Goal: Task Accomplishment & Management: Manage account settings

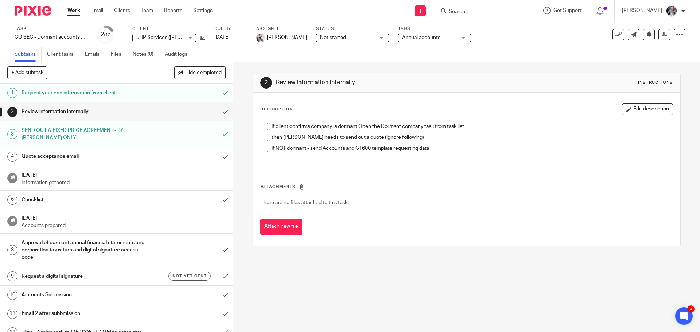
click at [481, 9] on input "Search" at bounding box center [481, 12] width 66 height 7
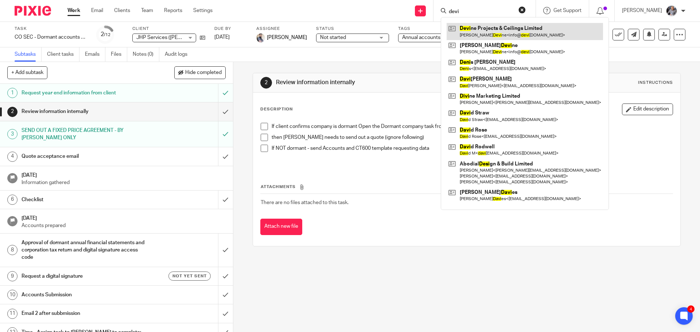
type input "devi"
click at [486, 31] on link at bounding box center [525, 31] width 156 height 17
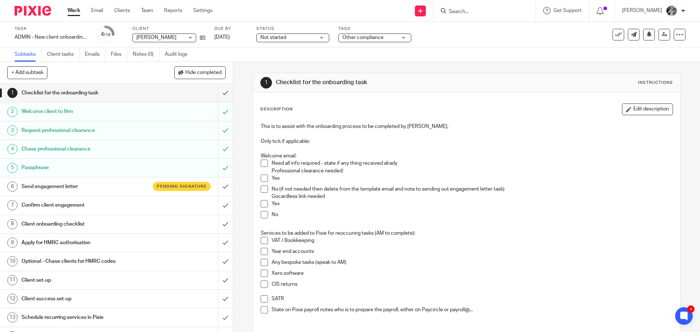
scroll to position [87, 0]
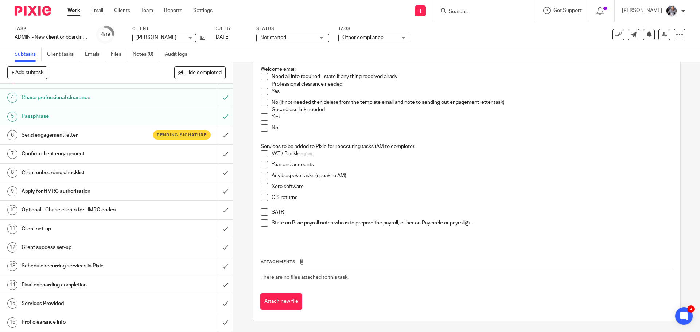
click at [491, 12] on input "Search" at bounding box center [481, 12] width 66 height 7
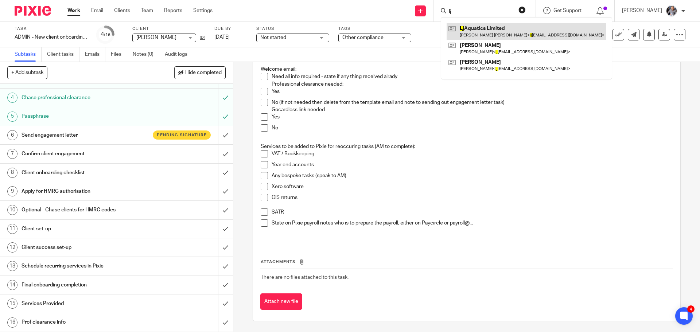
type input "lj"
click at [496, 26] on link at bounding box center [527, 31] width 160 height 17
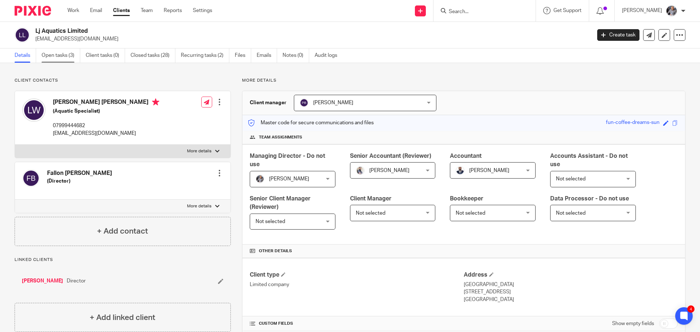
click at [59, 57] on link "Open tasks (3)" at bounding box center [61, 55] width 39 height 14
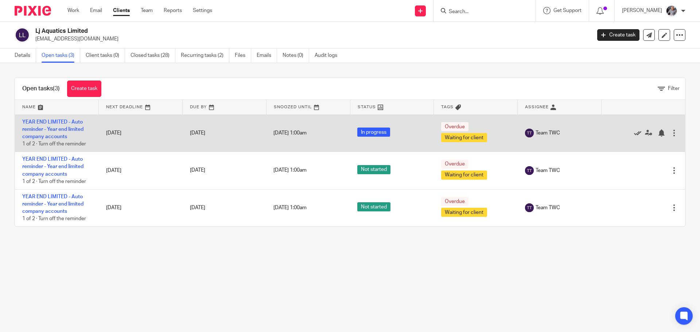
click at [634, 135] on icon at bounding box center [637, 132] width 7 height 7
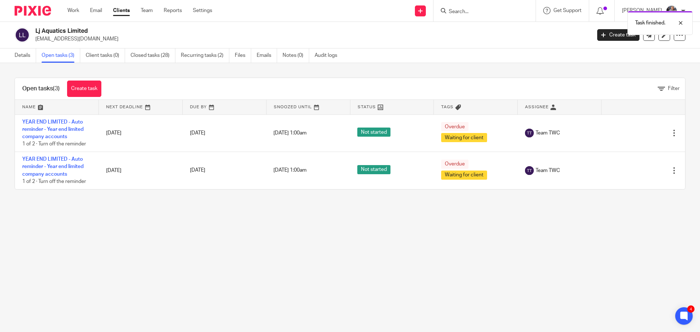
click at [634, 135] on icon at bounding box center [637, 132] width 7 height 7
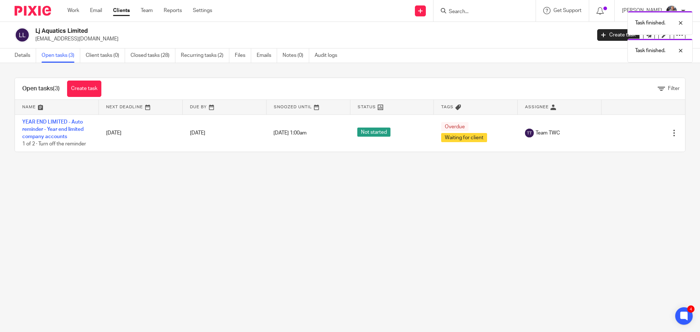
click at [634, 135] on icon at bounding box center [637, 132] width 7 height 7
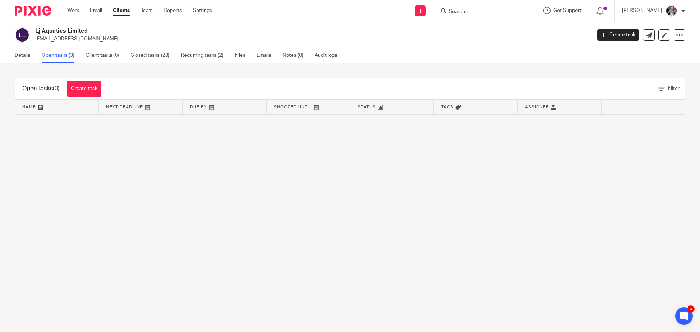
click at [475, 12] on input "Search" at bounding box center [481, 12] width 66 height 7
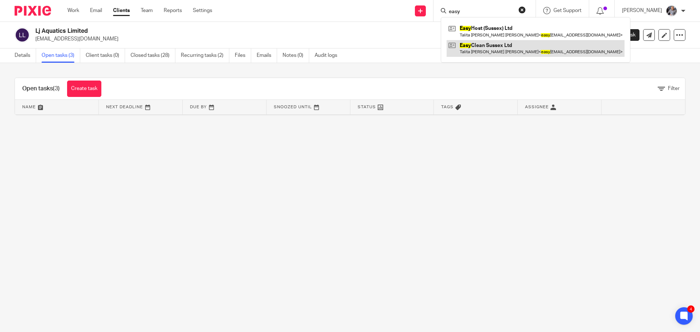
type input "easy"
click at [491, 53] on link at bounding box center [536, 48] width 178 height 17
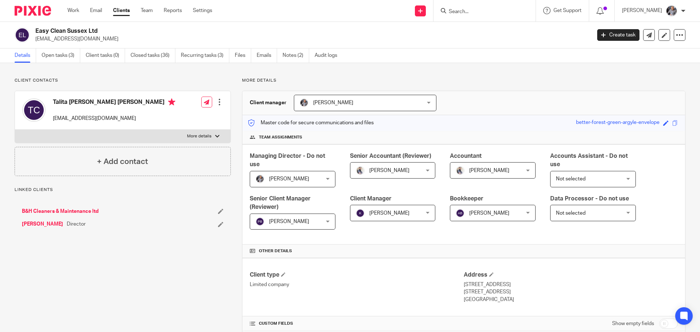
click at [50, 47] on div "Easy Clean Sussex Ltd [EMAIL_ADDRESS][DOMAIN_NAME] Create task Update from Comp…" at bounding box center [350, 35] width 700 height 27
click at [57, 57] on link "Open tasks (3)" at bounding box center [61, 55] width 39 height 14
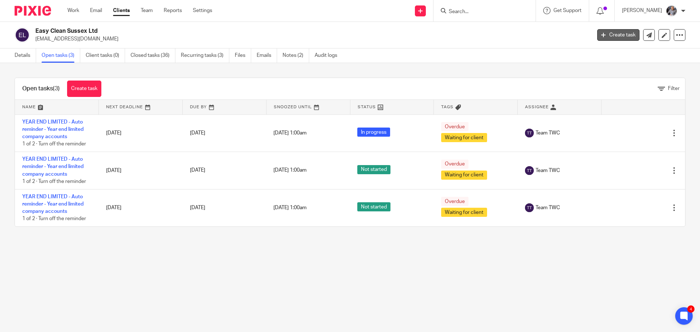
click at [597, 37] on link "Create task" at bounding box center [618, 35] width 42 height 12
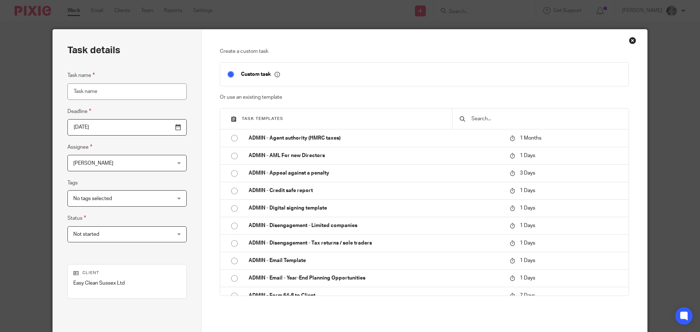
click at [481, 124] on div at bounding box center [540, 119] width 176 height 20
click at [487, 118] on input "text" at bounding box center [546, 119] width 151 height 8
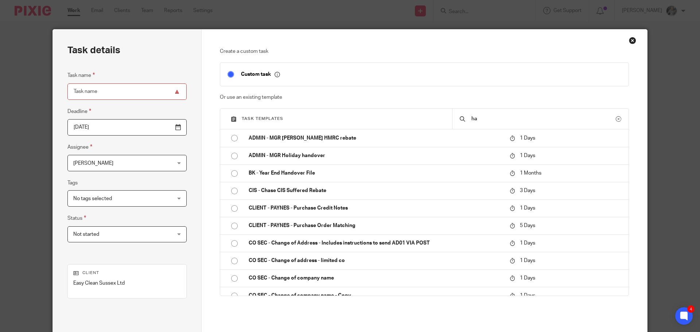
type input "h"
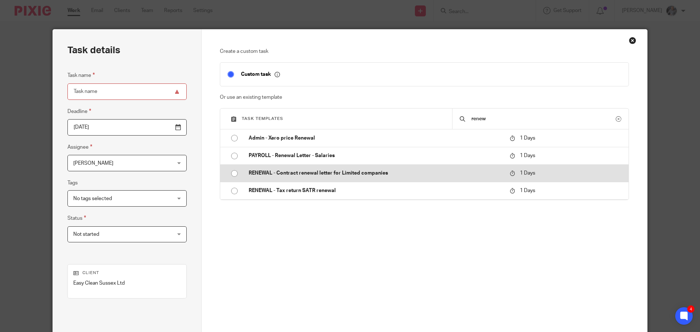
type input "renew"
click at [322, 170] on p "RENEWAL - Contract renewal letter for Limited companies" at bounding box center [376, 173] width 254 height 7
type input "2025-08-19"
type input "RENEWAL - Contract renewal letter for Limited companies"
checkbox input "false"
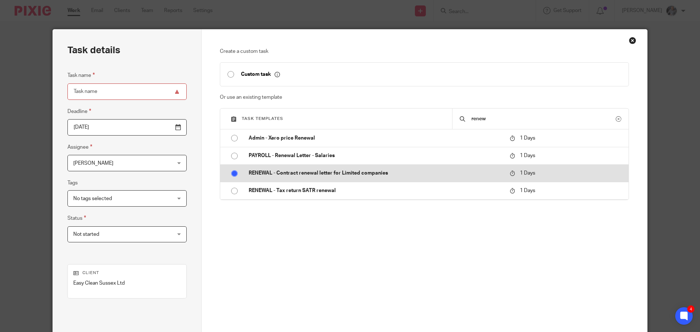
radio input "true"
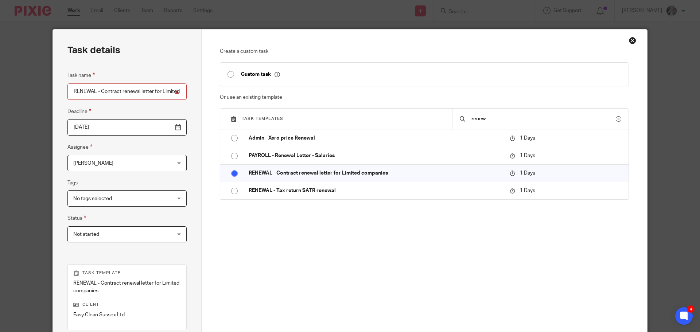
scroll to position [106, 0]
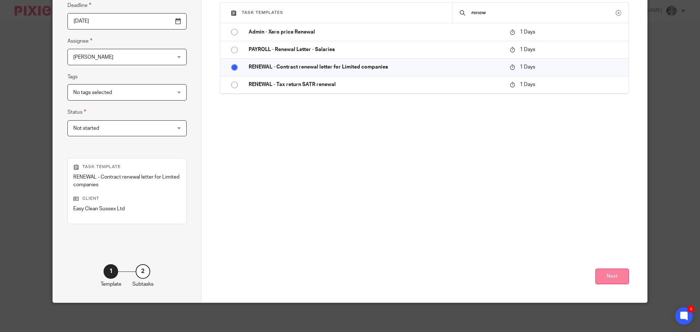
click at [617, 277] on button "Next" at bounding box center [612, 277] width 34 height 16
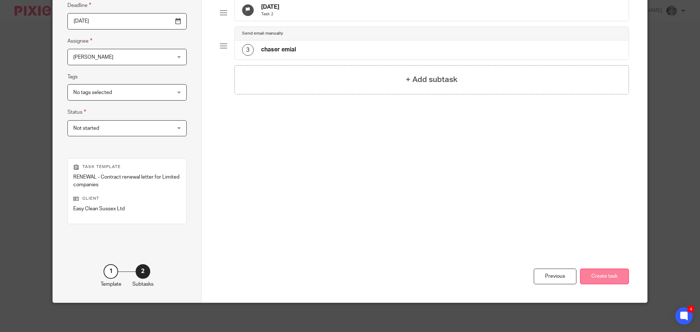
click at [607, 273] on button "Create task" at bounding box center [604, 277] width 49 height 16
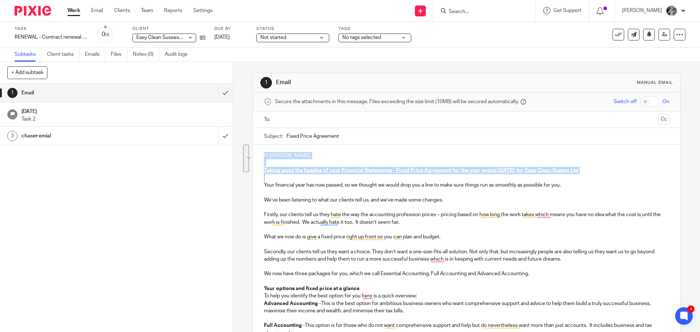
drag, startPoint x: 261, startPoint y: 153, endPoint x: 605, endPoint y: 177, distance: 345.0
copy div "Hi Talita, Taking away the hassles of your Financial Statements - Fixed Price A…"
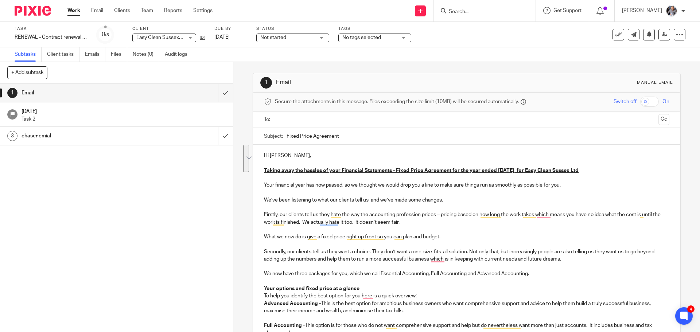
click at [349, 196] on p "To enrich screen reader interactions, please activate Accessibility in Grammarl…" at bounding box center [466, 192] width 405 height 7
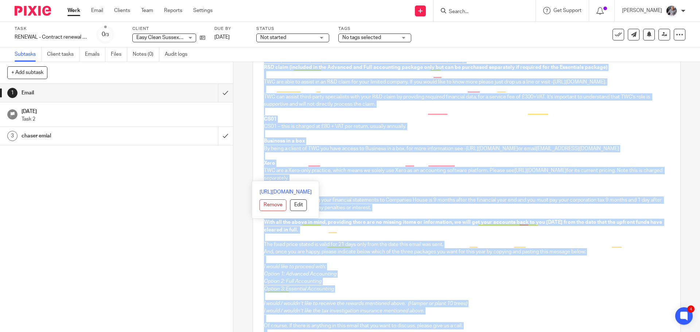
scroll to position [763, 0]
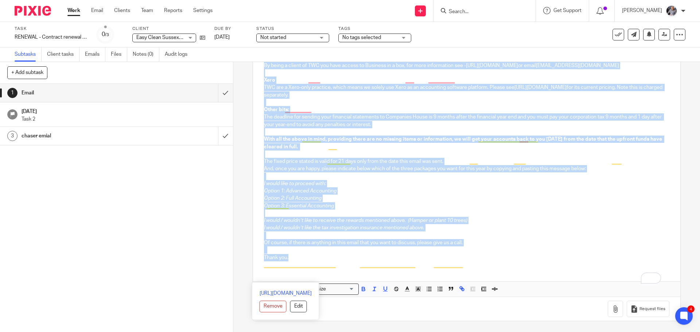
drag, startPoint x: 260, startPoint y: 184, endPoint x: 337, endPoint y: 147, distance: 85.9
copy div "Your financial year has now passed, so we thought we would drop you a line to m…"
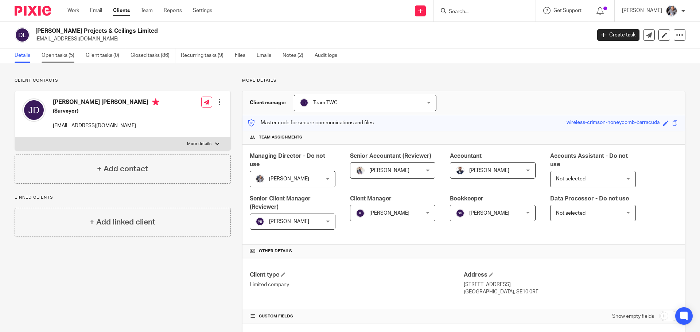
click at [52, 54] on link "Open tasks (5)" at bounding box center [61, 55] width 39 height 14
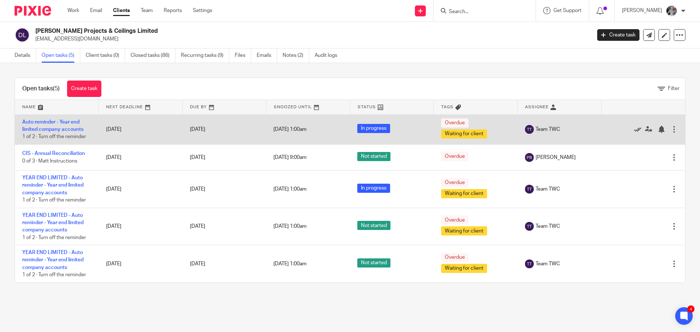
click at [634, 128] on icon at bounding box center [637, 129] width 7 height 7
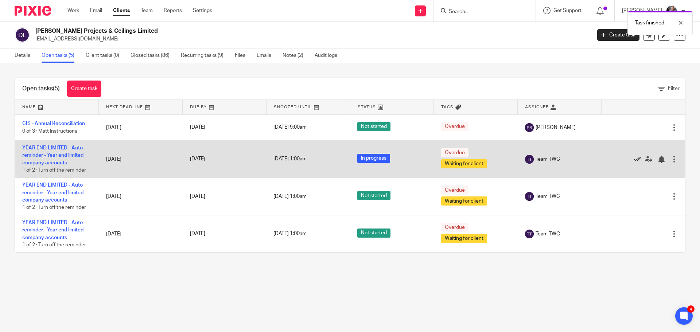
click at [634, 156] on icon at bounding box center [637, 159] width 7 height 7
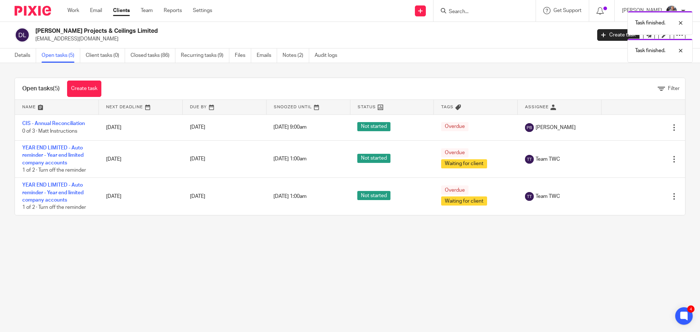
click at [634, 156] on icon at bounding box center [637, 159] width 7 height 7
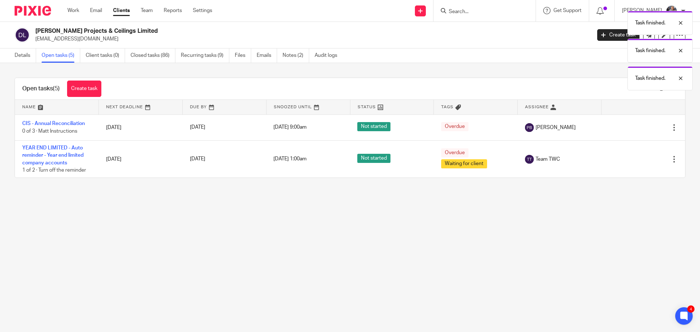
click at [634, 156] on icon at bounding box center [637, 159] width 7 height 7
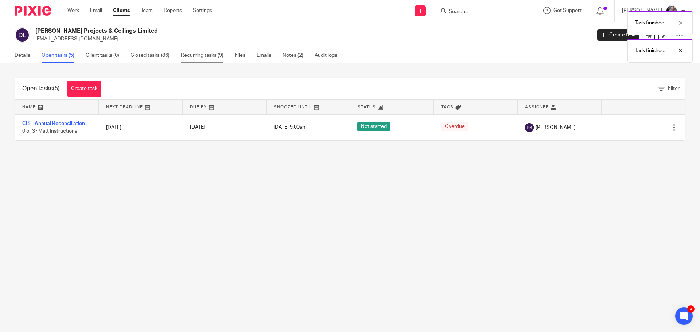
click at [205, 53] on link "Recurring tasks (9)" at bounding box center [205, 55] width 48 height 14
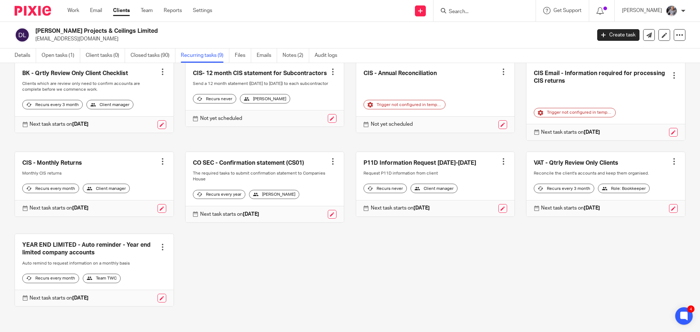
scroll to position [61, 0]
click at [158, 295] on link at bounding box center [162, 298] width 9 height 9
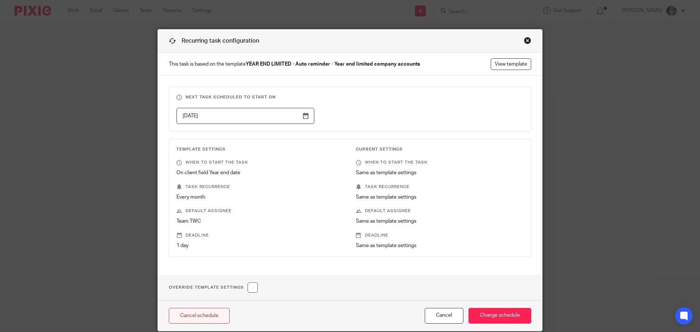
click at [199, 311] on link "Cancel schedule" at bounding box center [199, 316] width 61 height 16
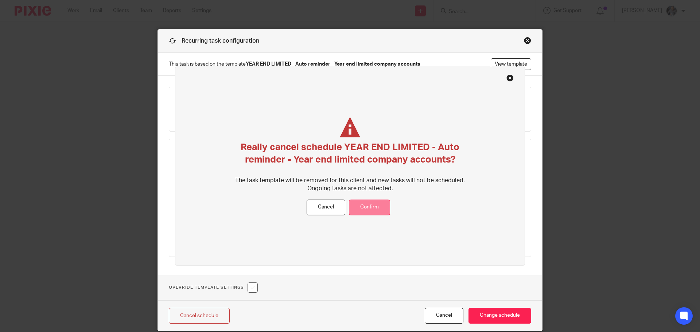
click at [370, 204] on button "Confirm" at bounding box center [369, 208] width 41 height 16
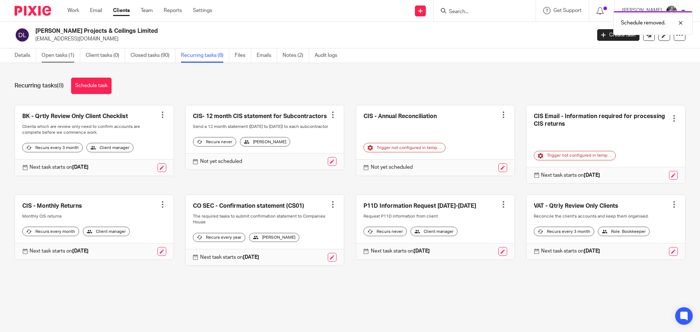
click at [58, 59] on link "Open tasks (1)" at bounding box center [61, 55] width 39 height 14
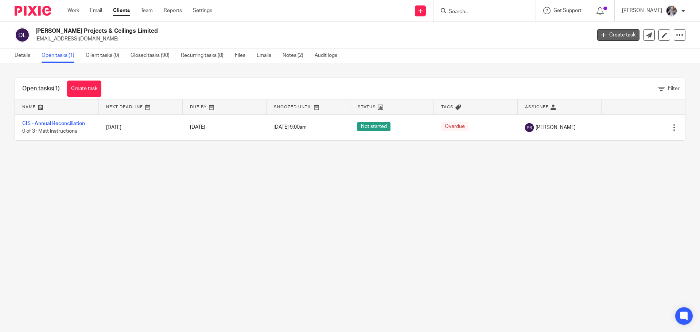
click at [601, 37] on link "Create task" at bounding box center [618, 35] width 42 height 12
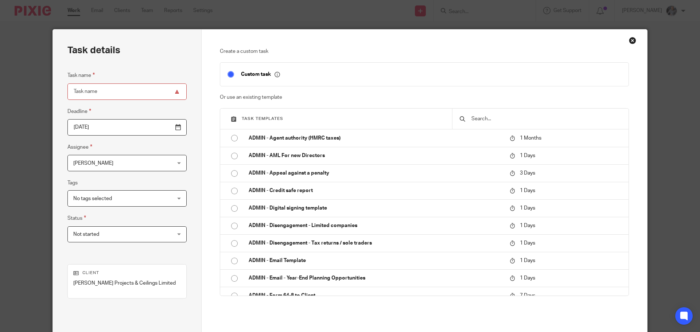
click at [477, 120] on input "text" at bounding box center [546, 119] width 151 height 8
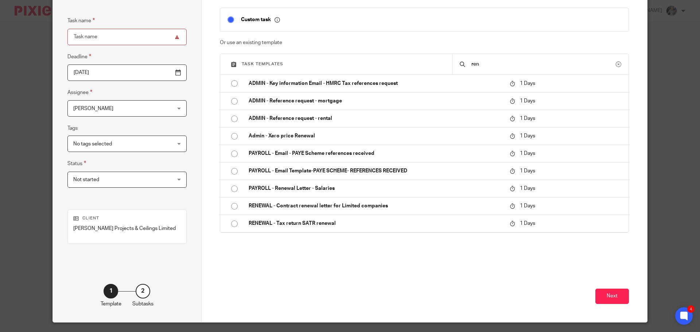
scroll to position [73, 0]
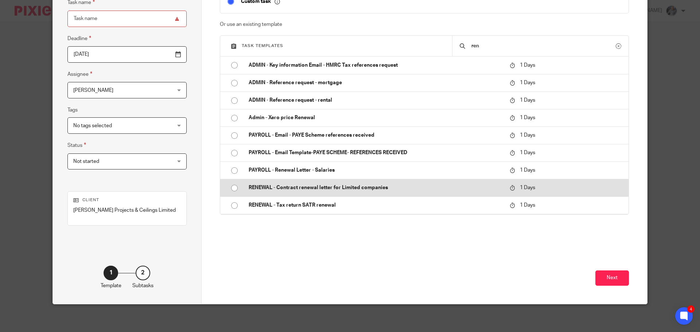
type input "ren"
click at [332, 188] on p "RENEWAL - Contract renewal letter for Limited companies" at bounding box center [376, 187] width 254 height 7
type input "2025-08-19"
type input "RENEWAL - Contract renewal letter for Limited companies"
checkbox input "false"
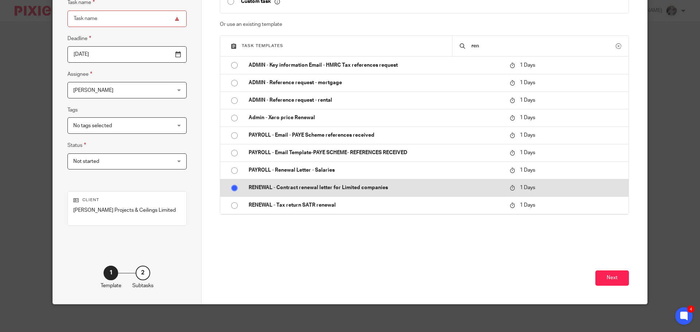
radio input "true"
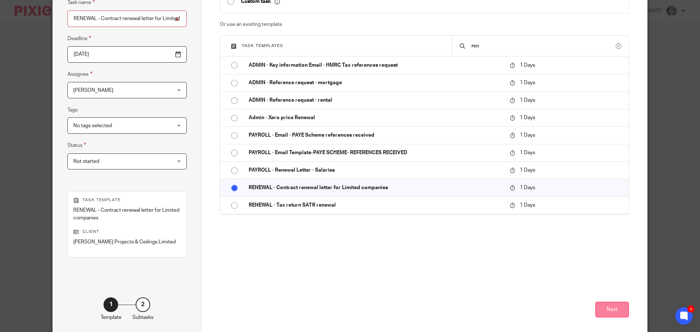
click at [604, 307] on button "Next" at bounding box center [612, 310] width 34 height 16
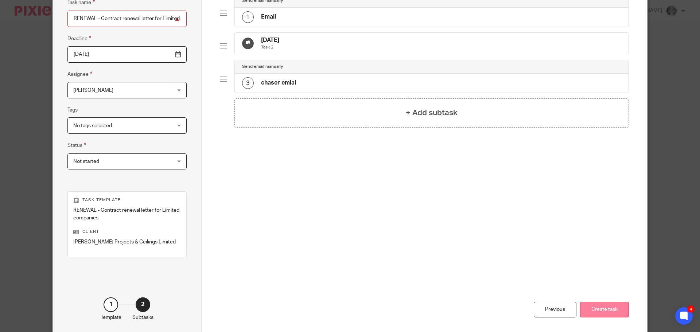
click at [613, 312] on button "Create task" at bounding box center [604, 310] width 49 height 16
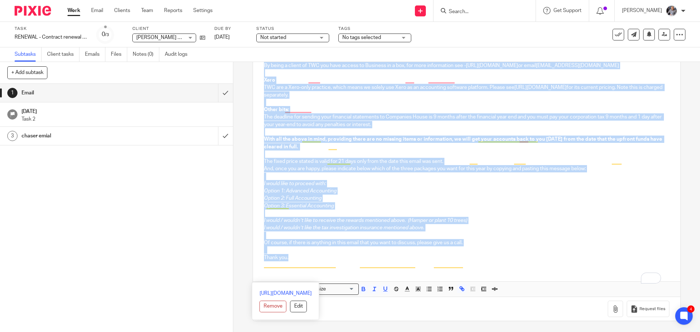
scroll to position [763, 0]
drag, startPoint x: 261, startPoint y: 155, endPoint x: 436, endPoint y: 333, distance: 249.3
click at [436, 332] on html "Work Email Clients Team Reports Settings Work Email Clients Team Reports Settin…" at bounding box center [350, 166] width 700 height 332
drag, startPoint x: 292, startPoint y: 190, endPoint x: 569, endPoint y: 171, distance: 277.7
click at [569, 171] on p "And, once you are happy, please indicate below which of the three packages you …" at bounding box center [466, 168] width 405 height 7
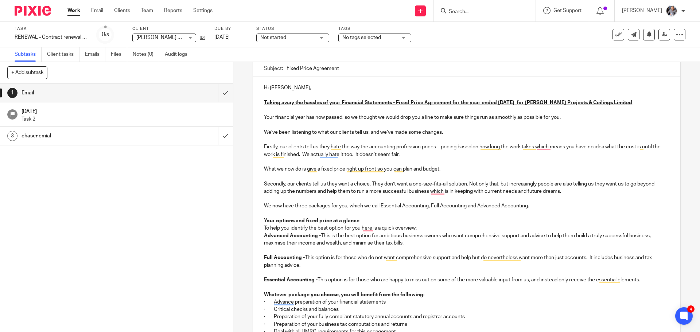
scroll to position [0, 0]
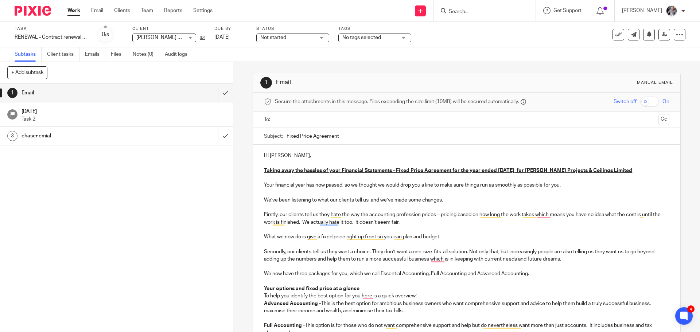
click at [625, 173] on p "Taking away the hassles of your Financial Statements - Fixed Price Agreement fo…" at bounding box center [466, 170] width 405 height 7
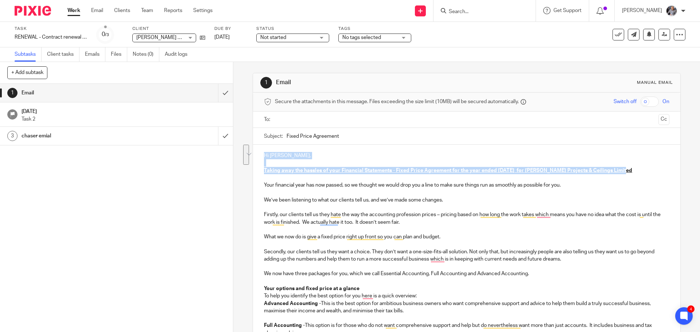
drag, startPoint x: 618, startPoint y: 171, endPoint x: 263, endPoint y: 154, distance: 355.1
copy div "Hi John, Taking away the hassles of your Financial Statements - Fixed Price Agr…"
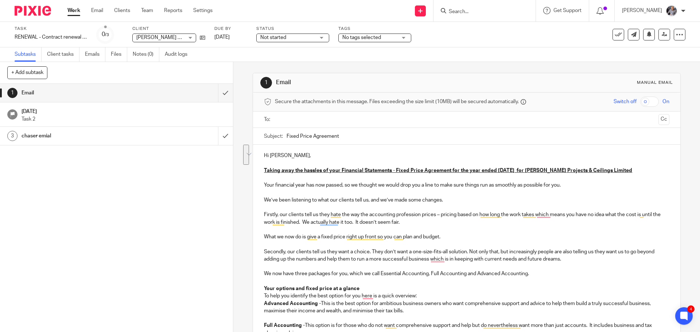
click at [487, 13] on input "Search" at bounding box center [481, 12] width 66 height 7
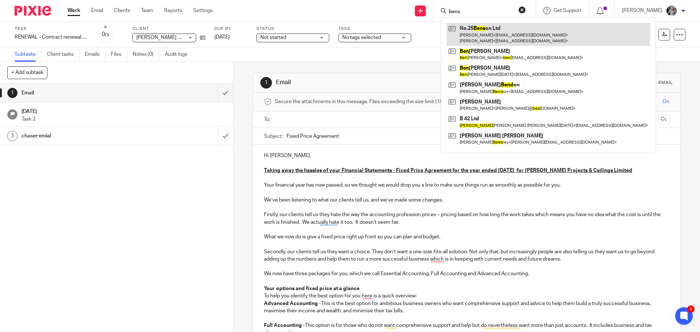
type input "bens"
click at [495, 33] on link at bounding box center [548, 34] width 203 height 23
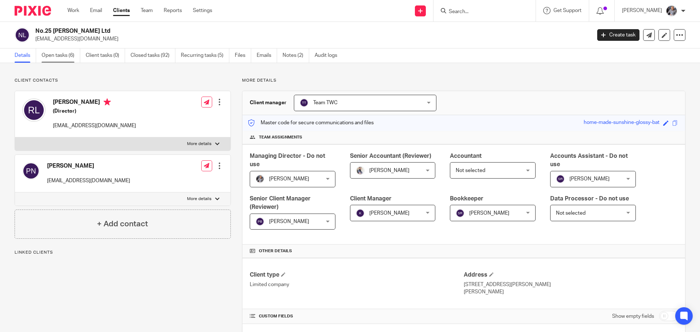
click at [48, 54] on link "Open tasks (6)" at bounding box center [61, 55] width 39 height 14
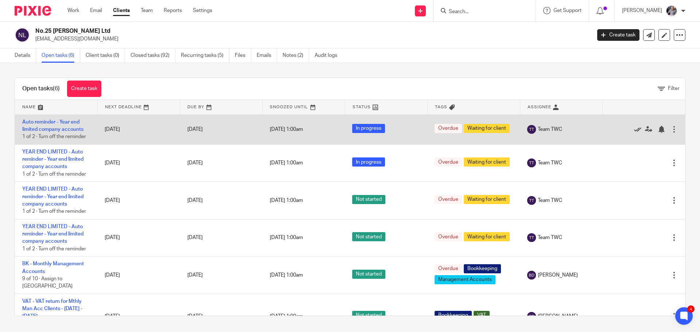
click at [634, 131] on icon at bounding box center [637, 129] width 7 height 7
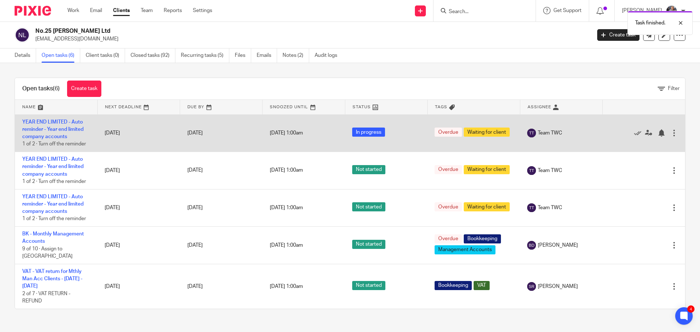
click at [622, 131] on div at bounding box center [640, 132] width 61 height 7
click at [634, 132] on icon at bounding box center [637, 132] width 7 height 7
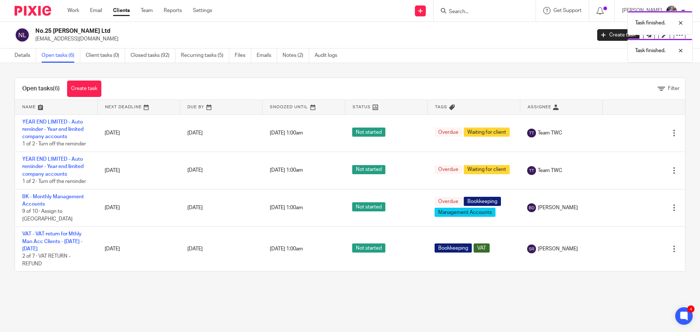
click at [634, 132] on icon at bounding box center [637, 132] width 7 height 7
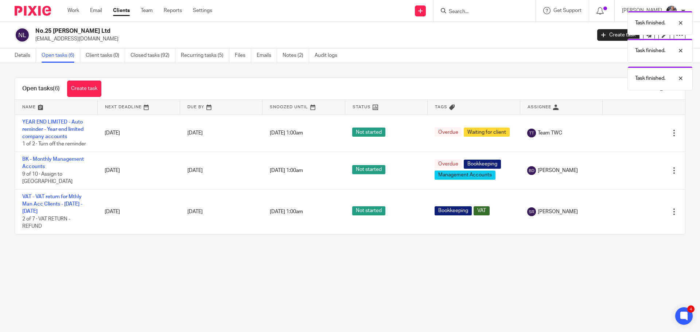
click at [634, 132] on icon at bounding box center [637, 132] width 7 height 7
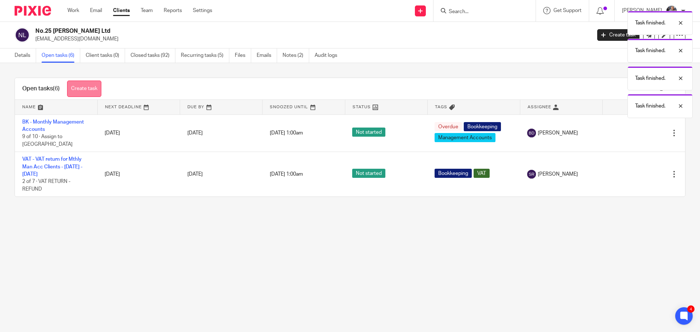
click at [84, 88] on link "Create task" at bounding box center [84, 89] width 34 height 16
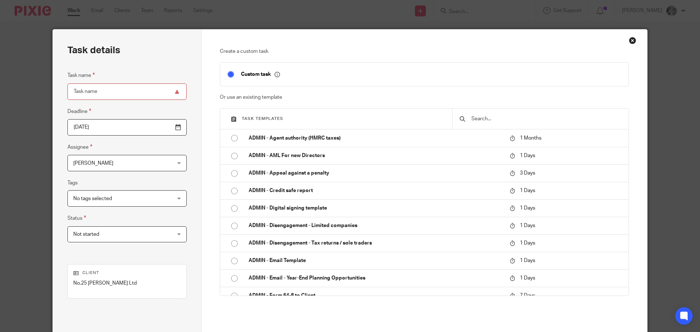
click at [478, 119] on input "text" at bounding box center [546, 119] width 151 height 8
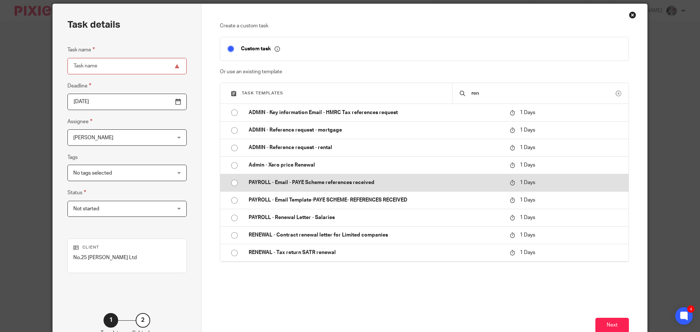
scroll to position [74, 0]
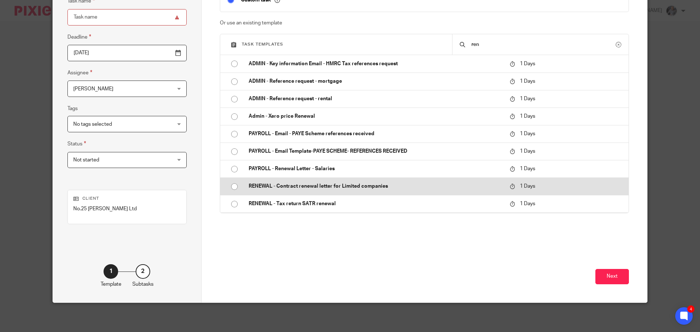
type input "ren"
click at [327, 188] on p "RENEWAL - Contract renewal letter for Limited companies" at bounding box center [376, 186] width 254 height 7
type input "2025-08-19"
type input "RENEWAL - Contract renewal letter for Limited companies"
checkbox input "false"
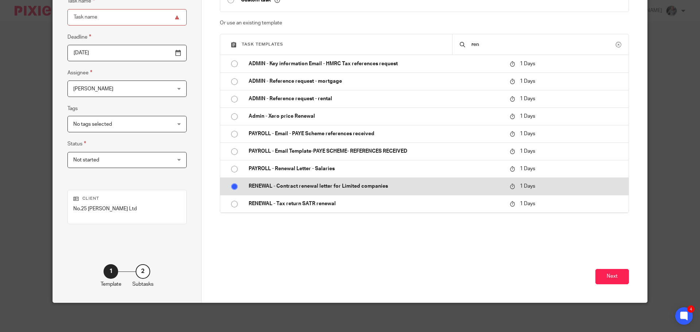
radio input "true"
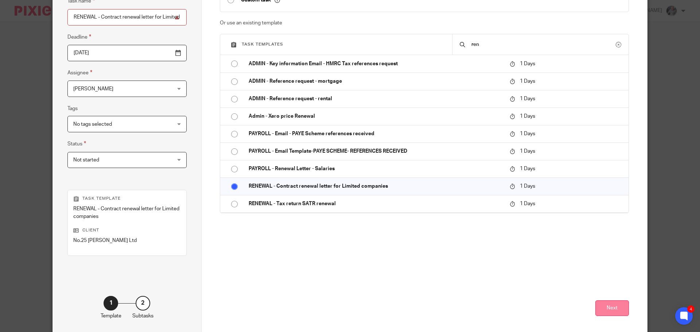
click at [615, 310] on button "Next" at bounding box center [612, 308] width 34 height 16
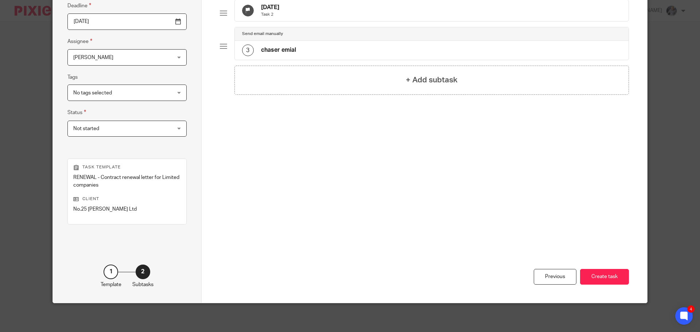
scroll to position [106, 0]
click at [606, 275] on button "Create task" at bounding box center [604, 277] width 49 height 16
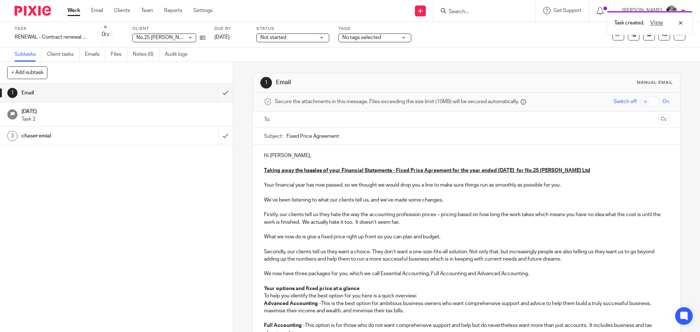
click at [300, 121] on input "text" at bounding box center [466, 120] width 378 height 8
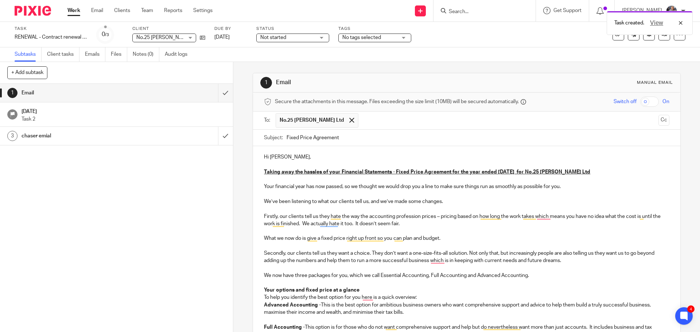
click at [526, 189] on p "Your financial year has now passed, so we thought we would drop you a line to m…" at bounding box center [466, 186] width 405 height 7
click at [586, 169] on p "Taking away the hassles of your Financial Statements - Fixed Price Agreement fo…" at bounding box center [466, 171] width 405 height 7
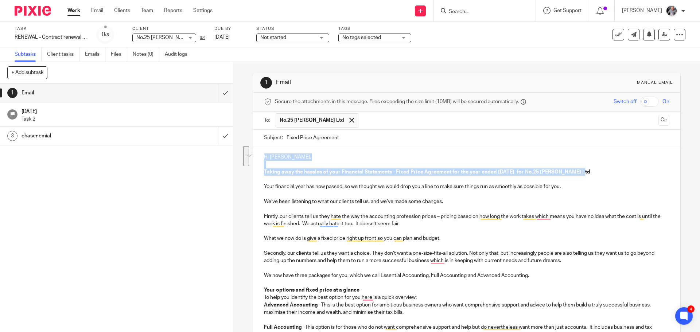
drag, startPoint x: 586, startPoint y: 171, endPoint x: 260, endPoint y: 158, distance: 325.5
copy div "Hi Raj, Taking away the hassles of your Financial Statements - Fixed Price Agre…"
drag, startPoint x: 604, startPoint y: 171, endPoint x: 615, endPoint y: 143, distance: 30.6
click at [604, 171] on p "Taking away the hassles of your Financial Statements - Fixed Price Agreement fo…" at bounding box center [466, 171] width 405 height 7
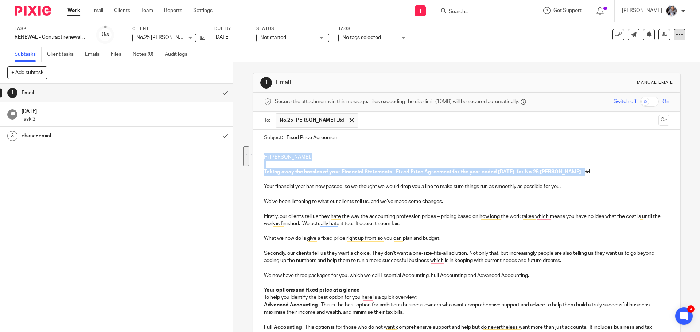
click at [676, 31] on icon at bounding box center [679, 34] width 7 height 7
click at [659, 51] on span "See template in use" at bounding box center [649, 52] width 45 height 5
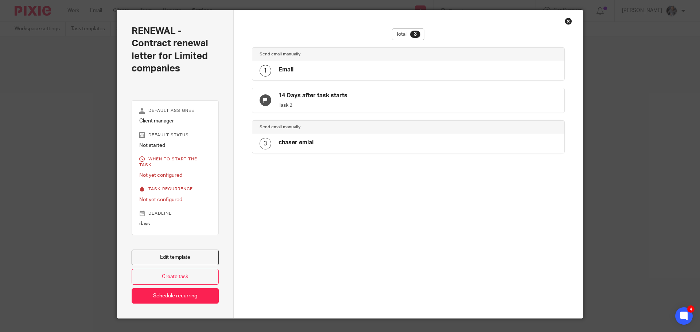
scroll to position [29, 0]
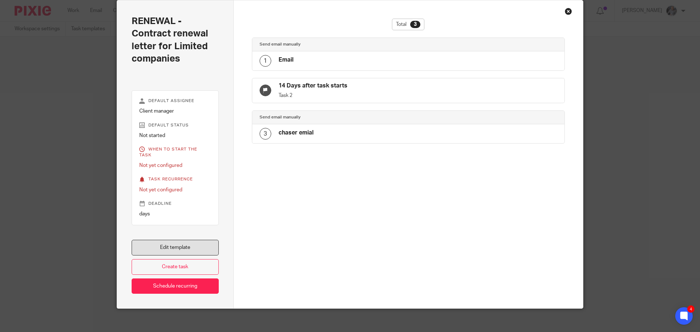
click at [182, 241] on link "Edit template" at bounding box center [175, 248] width 87 height 16
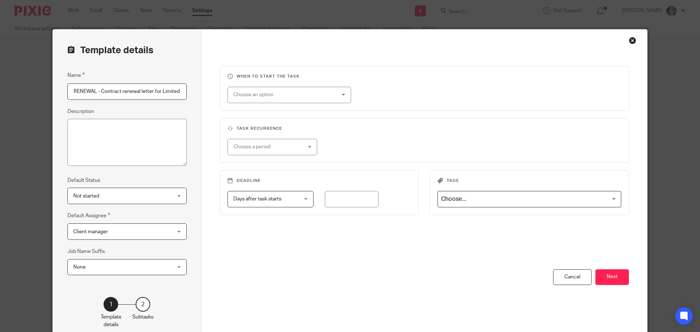
scroll to position [0, 26]
click at [610, 281] on button "Next" at bounding box center [612, 277] width 34 height 16
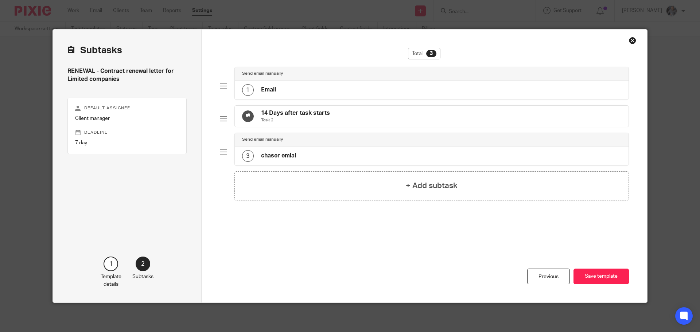
click at [269, 91] on h4 "Email" at bounding box center [268, 90] width 15 height 8
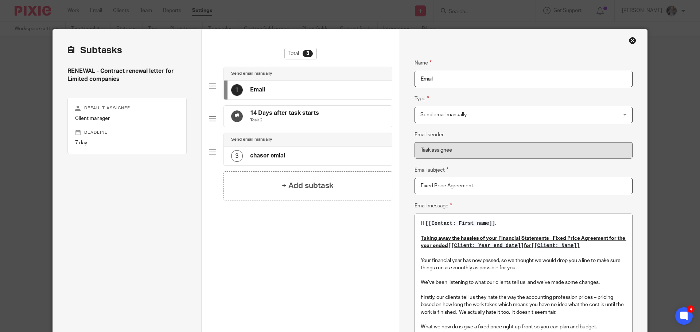
click at [524, 245] on u "Taking away the hassles of your Financial Statements - Fixed Price Agreement fo…" at bounding box center [524, 242] width 206 height 12
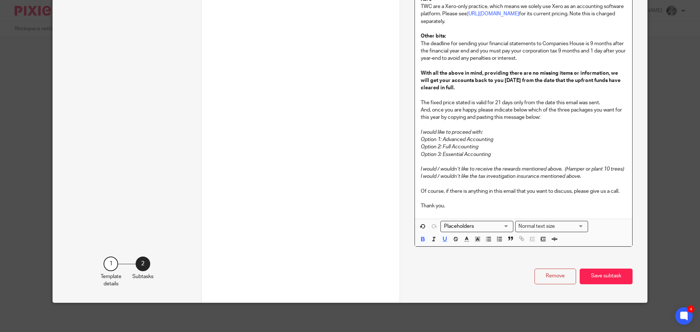
scroll to position [1139, 0]
click at [606, 274] on button "Save subtask" at bounding box center [606, 277] width 53 height 16
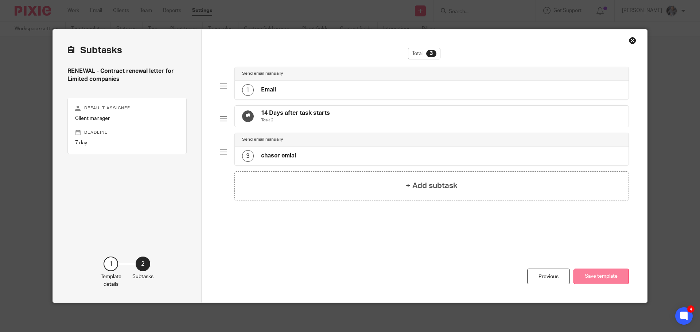
scroll to position [0, 0]
click at [576, 277] on button "Save template" at bounding box center [600, 277] width 55 height 16
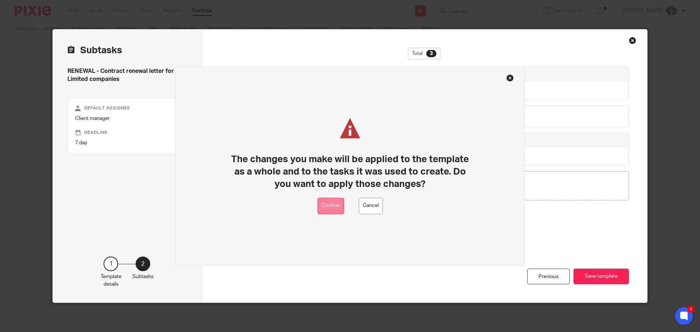
click at [337, 205] on button "Confirm" at bounding box center [331, 206] width 27 height 16
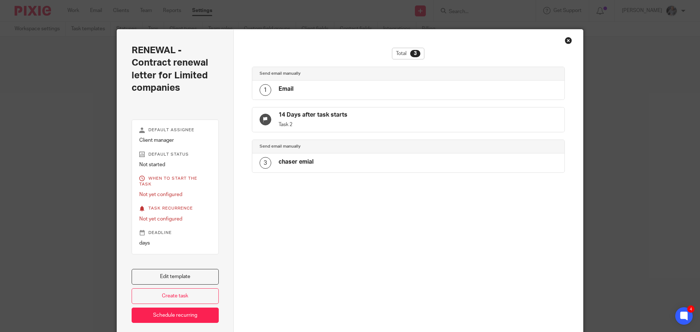
click at [565, 42] on div "Close this dialog window" at bounding box center [568, 40] width 7 height 7
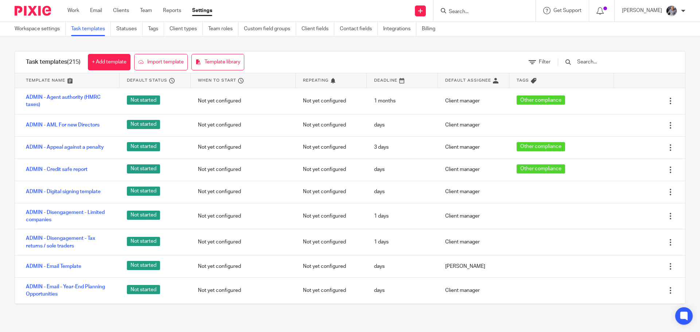
click at [469, 15] on input "Search" at bounding box center [481, 12] width 66 height 7
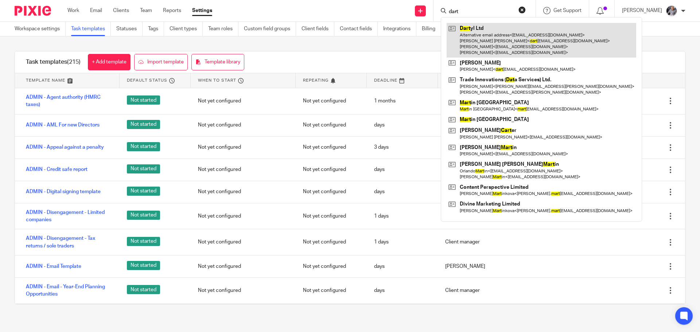
type input "dart"
click at [491, 40] on link at bounding box center [542, 40] width 190 height 35
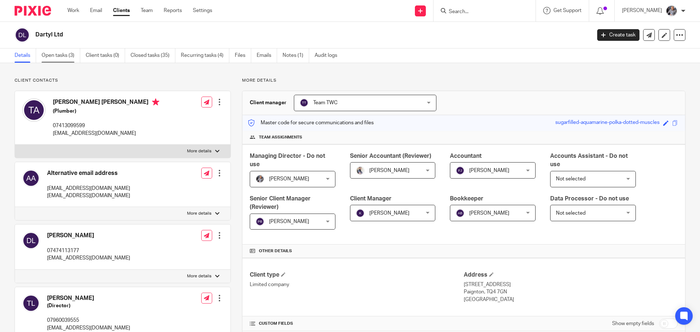
click at [47, 56] on link "Open tasks (3)" at bounding box center [61, 55] width 39 height 14
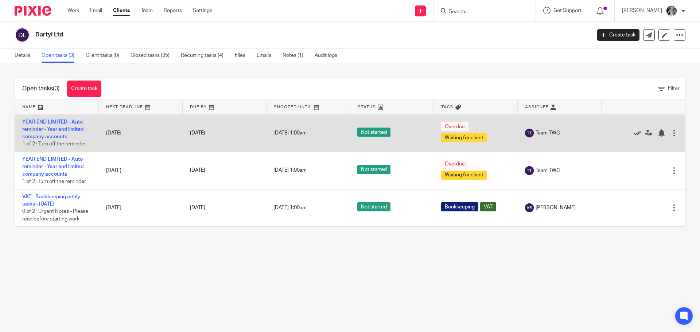
click at [634, 132] on icon at bounding box center [637, 132] width 7 height 7
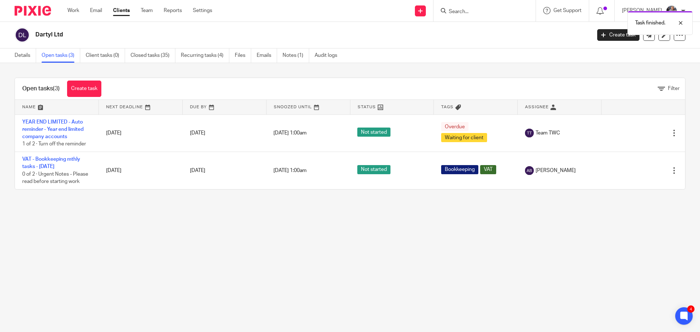
click at [634, 132] on icon at bounding box center [637, 132] width 7 height 7
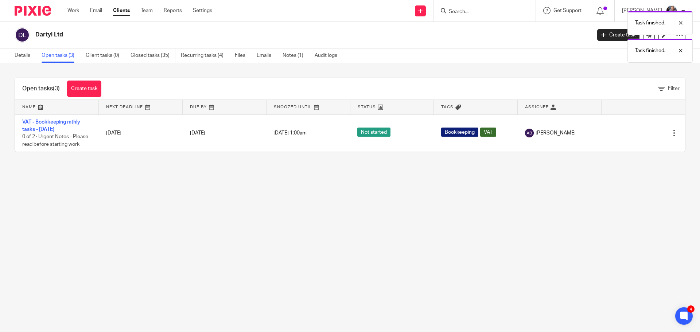
click at [605, 35] on div "Task finished. Task finished." at bounding box center [521, 34] width 343 height 55
click at [610, 36] on div "Task finished. Task finished." at bounding box center [521, 34] width 343 height 55
click at [80, 93] on link "Create task" at bounding box center [84, 89] width 34 height 16
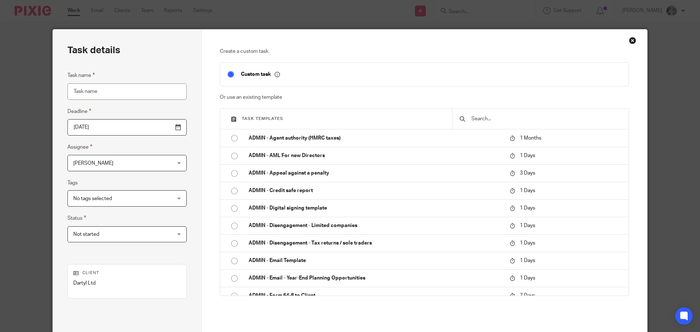
click at [501, 121] on input "text" at bounding box center [546, 119] width 151 height 8
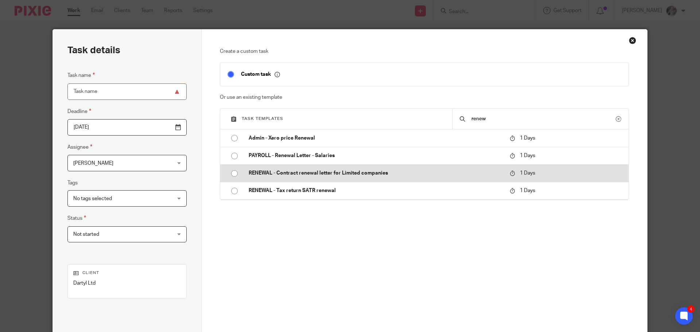
type input "renew"
click at [299, 174] on p "RENEWAL - Contract renewal letter for Limited companies" at bounding box center [376, 173] width 254 height 7
type input "[DATE]"
type input "RENEWAL - Contract renewal letter for Limited companies"
checkbox input "false"
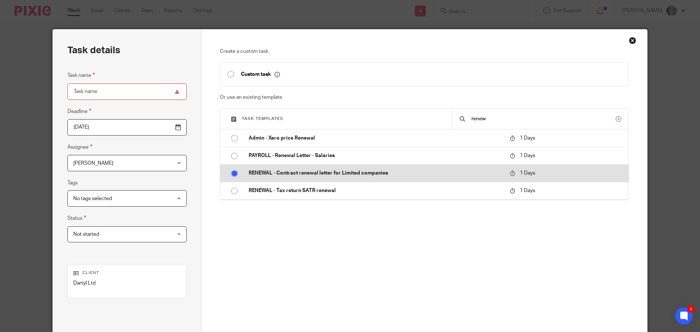
radio input "true"
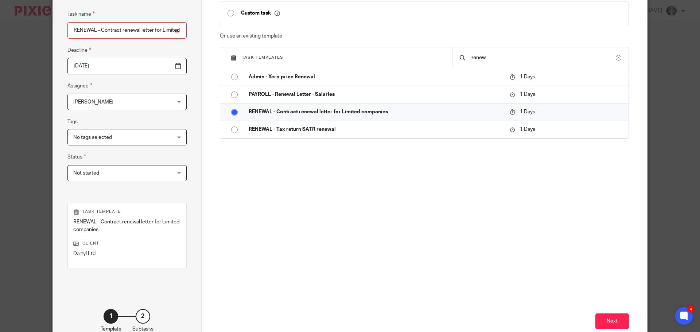
scroll to position [106, 0]
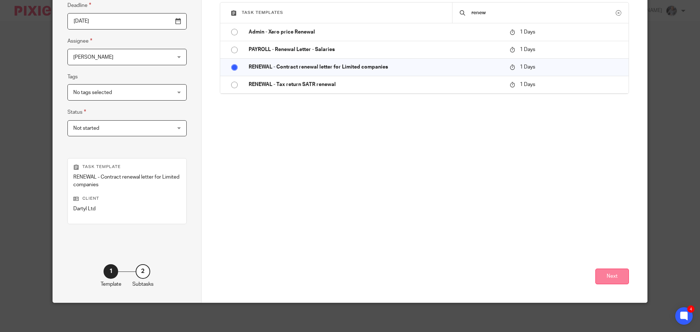
click at [603, 271] on button "Next" at bounding box center [612, 277] width 34 height 16
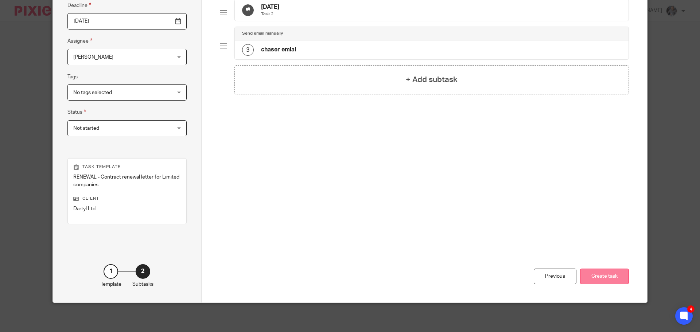
click at [614, 272] on button "Create task" at bounding box center [604, 277] width 49 height 16
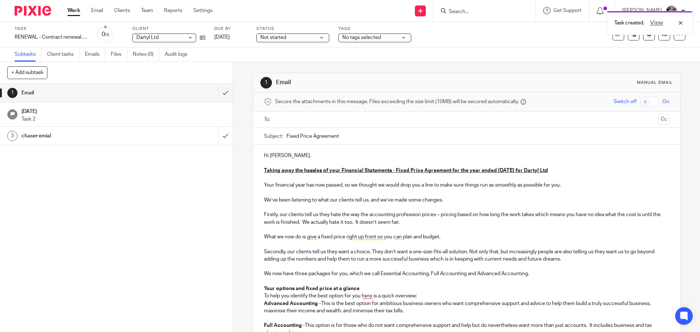
click at [565, 171] on p "Taking away the hassles of your Financial Statements - Fixed Price Agreement fo…" at bounding box center [466, 170] width 405 height 7
drag, startPoint x: 562, startPoint y: 171, endPoint x: 264, endPoint y: 155, distance: 298.7
copy div "Hi Tyler, Taking away the hassles of your Financial Statements - Fixed Price Ag…"
click at [484, 8] on form at bounding box center [487, 10] width 78 height 9
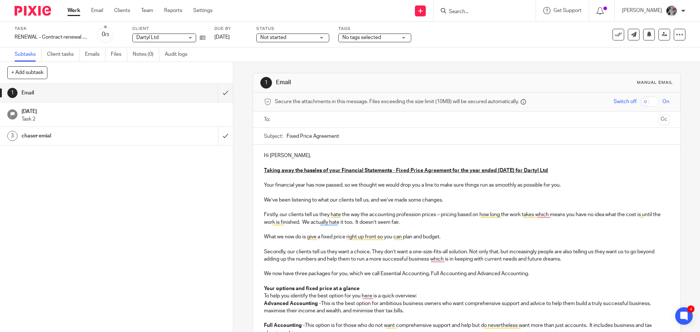
click at [476, 12] on input "Search" at bounding box center [481, 12] width 66 height 7
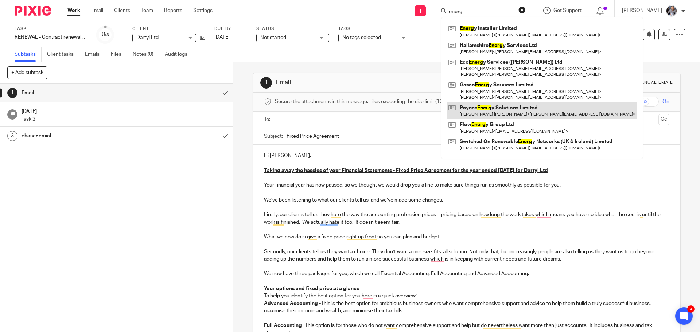
type input "energ"
click at [502, 109] on link at bounding box center [542, 110] width 191 height 17
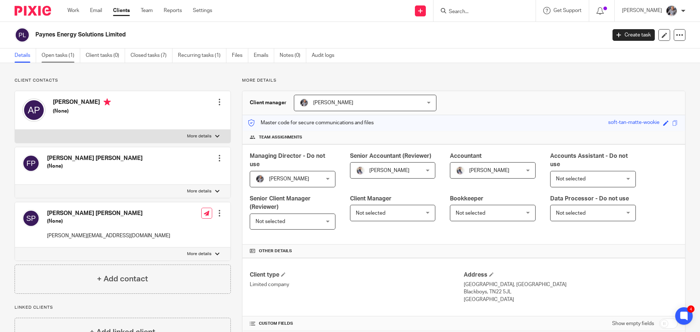
click at [64, 56] on link "Open tasks (1)" at bounding box center [61, 55] width 39 height 14
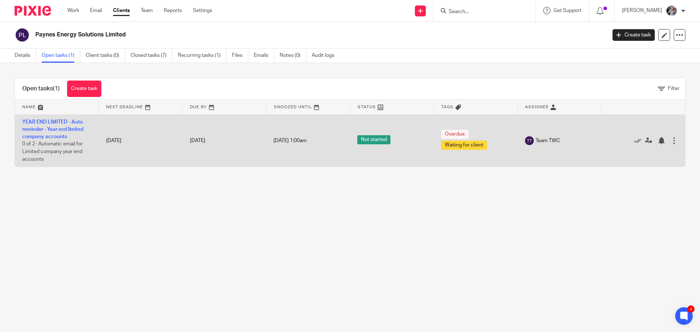
drag, startPoint x: 626, startPoint y: 140, endPoint x: 594, endPoint y: 129, distance: 34.1
click at [634, 140] on icon at bounding box center [637, 140] width 7 height 7
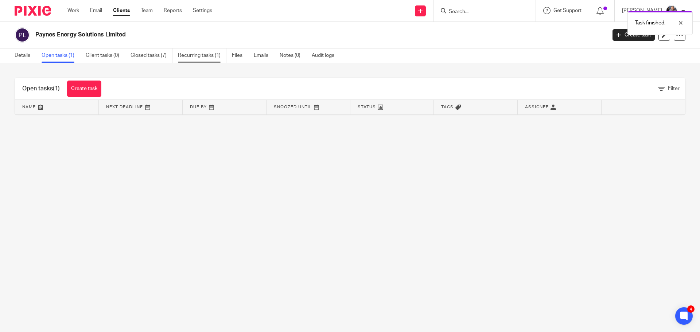
click at [197, 52] on link "Recurring tasks (1)" at bounding box center [202, 55] width 48 height 14
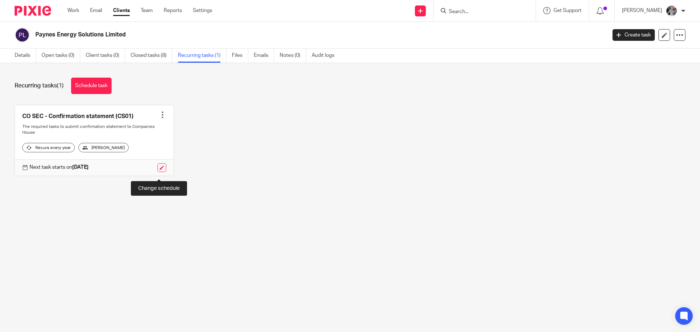
click at [159, 172] on link at bounding box center [162, 167] width 9 height 9
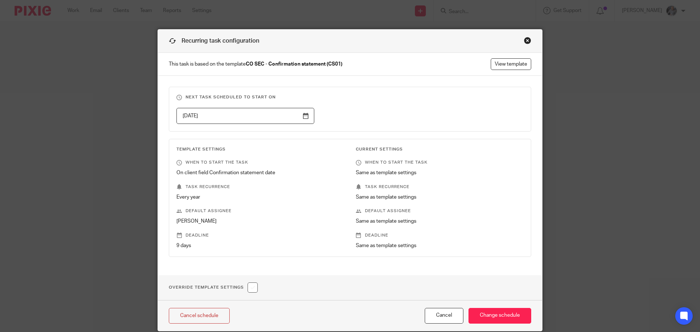
click at [528, 41] on div "Recurring task configuration This task is based on the template CO SEC - Confir…" at bounding box center [350, 180] width 385 height 302
click at [524, 41] on div "Close this dialog window" at bounding box center [527, 40] width 7 height 7
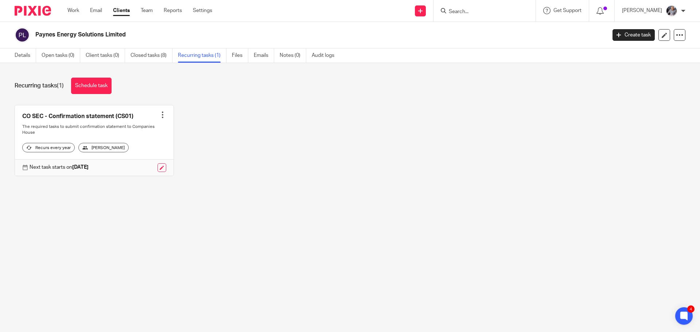
click at [365, 143] on div "CO SEC - Confirmation statement (CS01) Create task Clone template Recalculate s…" at bounding box center [344, 146] width 682 height 82
click at [53, 56] on link "Open tasks (0)" at bounding box center [61, 55] width 39 height 14
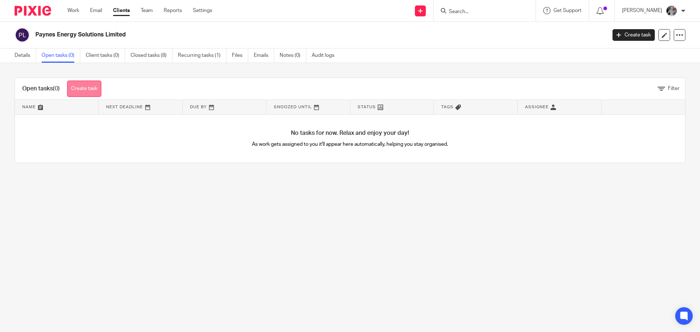
click at [87, 89] on link "Create task" at bounding box center [84, 89] width 34 height 16
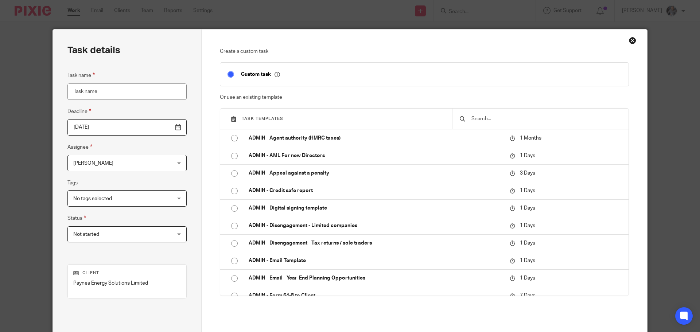
drag, startPoint x: 501, startPoint y: 123, endPoint x: 501, endPoint y: 119, distance: 4.0
click at [501, 121] on div at bounding box center [540, 119] width 176 height 20
click at [501, 119] on input "text" at bounding box center [546, 119] width 151 height 8
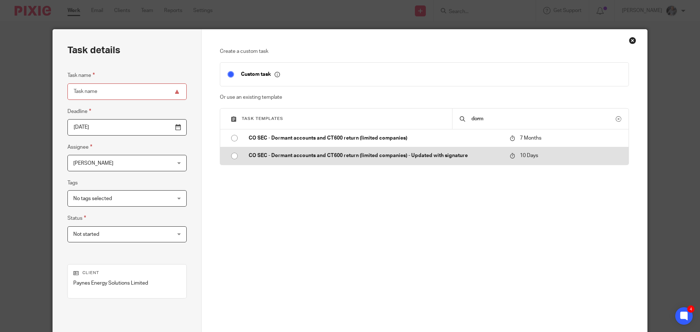
type input "dorm"
click at [390, 159] on p "CO SEC - Dormant accounts and CT600 return (limited companies) - Updated with s…" at bounding box center [376, 155] width 254 height 7
type input "2025-08-28"
type input "CO SEC - Dormant accounts and CT600 return (limited companies) - Updated with s…"
checkbox input "false"
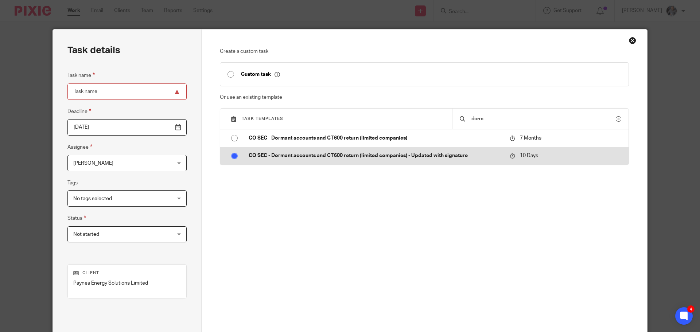
radio input "true"
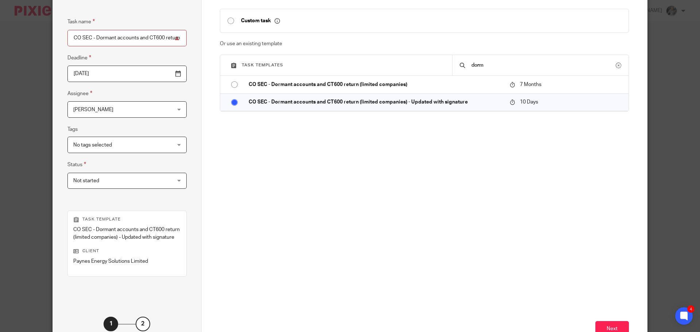
scroll to position [106, 0]
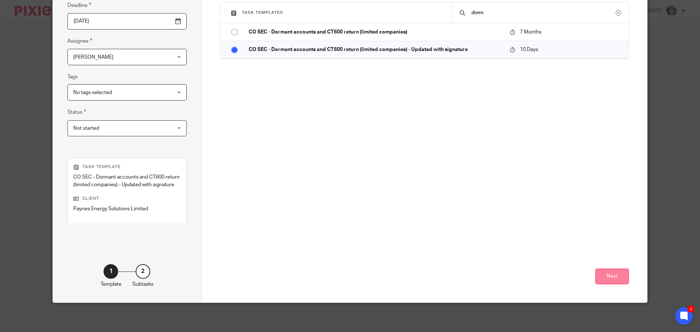
click at [616, 276] on button "Next" at bounding box center [612, 277] width 34 height 16
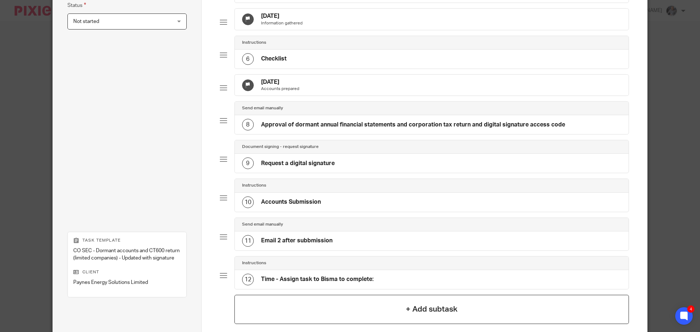
scroll to position [298, 0]
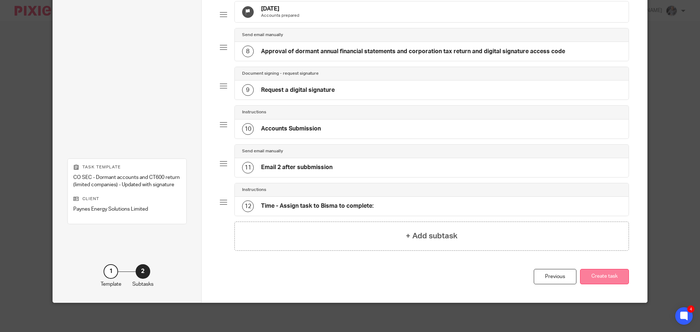
click at [608, 281] on button "Create task" at bounding box center [604, 277] width 49 height 16
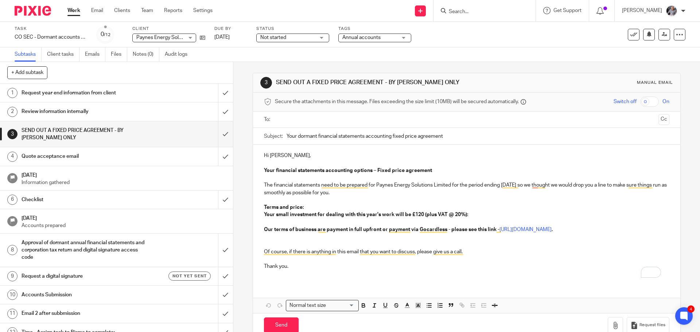
click at [302, 124] on ul at bounding box center [467, 120] width 382 height 12
click at [285, 155] on p "Hi Andrew," at bounding box center [466, 155] width 405 height 7
click at [304, 118] on input "text" at bounding box center [466, 120] width 378 height 8
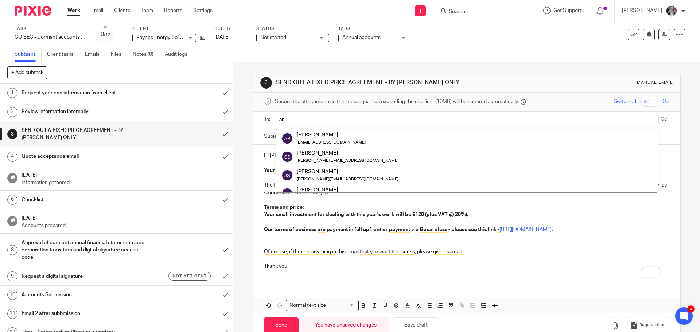
type input "a"
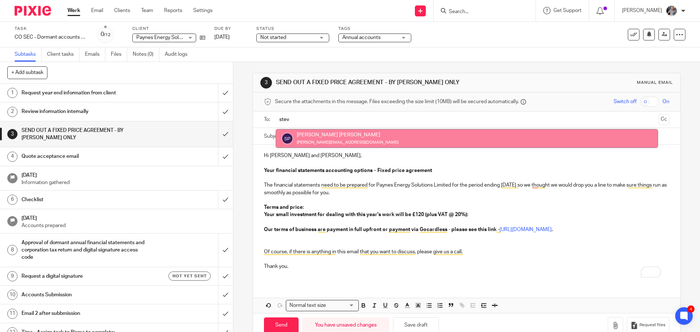
type input "stev"
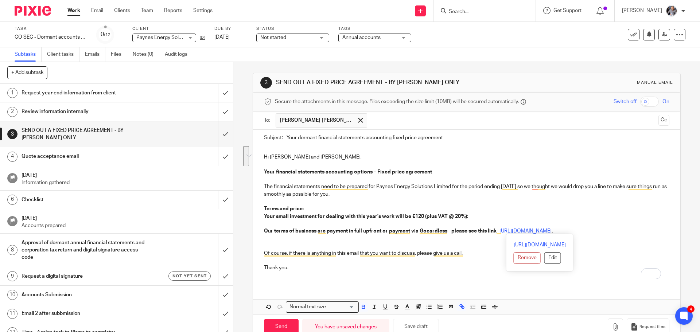
drag, startPoint x: 477, startPoint y: 217, endPoint x: 618, endPoint y: 230, distance: 142.4
click at [618, 230] on div "Hi Andrew and Steve, Your financial statements accounting options – Fixed price…" at bounding box center [466, 215] width 427 height 139
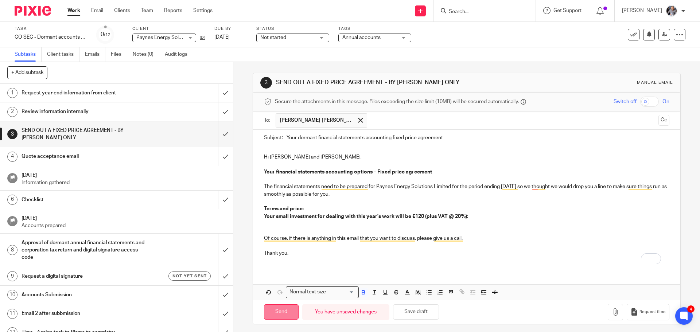
click at [280, 308] on input "Send" at bounding box center [281, 312] width 35 height 16
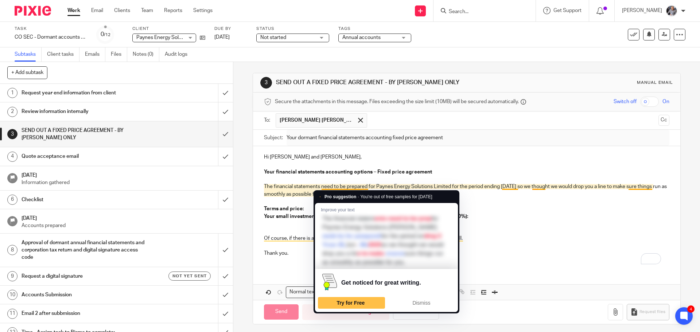
type input "Sent"
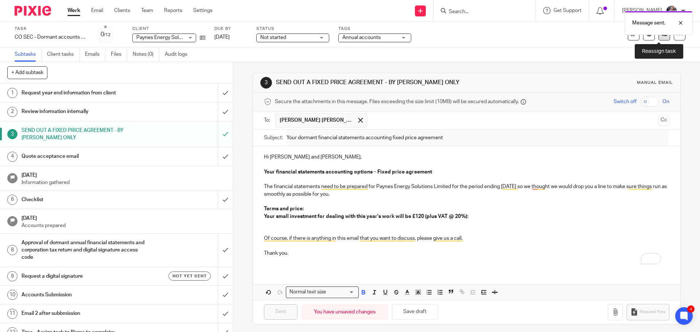
click at [660, 38] on link at bounding box center [664, 35] width 12 height 12
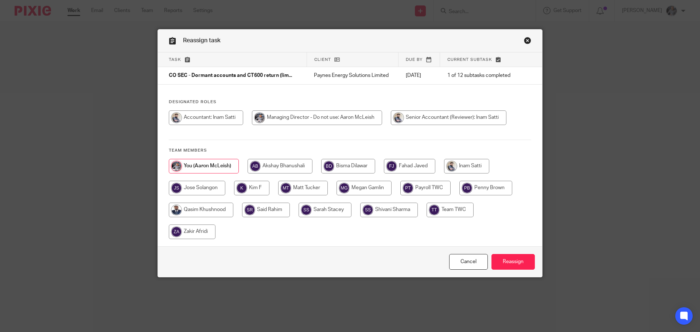
click at [469, 167] on input "radio" at bounding box center [466, 166] width 45 height 15
radio input "true"
click at [513, 260] on input "Reassign" at bounding box center [512, 262] width 43 height 16
